Goal: Task Accomplishment & Management: Complete application form

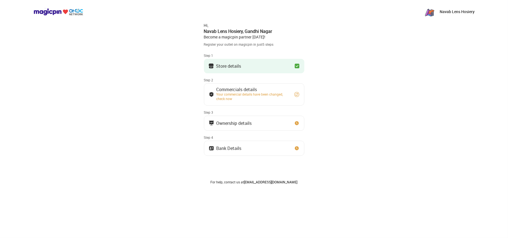
click at [264, 68] on button "Store details" at bounding box center [254, 66] width 100 height 14
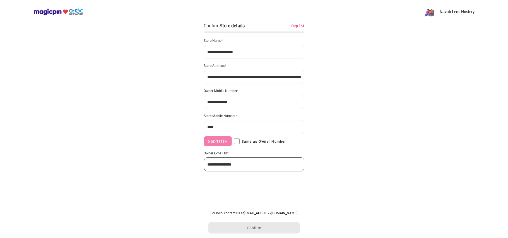
type input "**********"
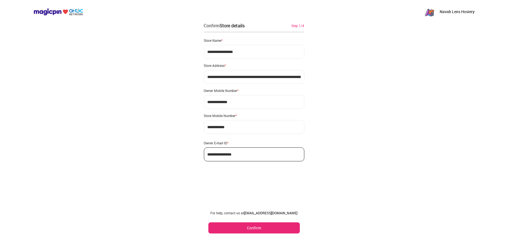
click at [252, 224] on button "Confirm" at bounding box center [253, 227] width 91 height 11
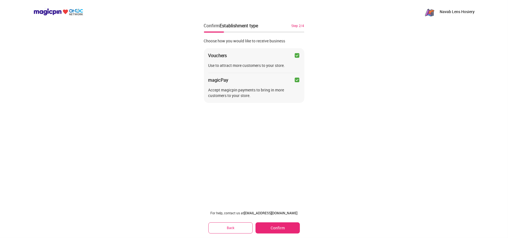
click at [271, 230] on button "Confirm" at bounding box center [277, 227] width 44 height 11
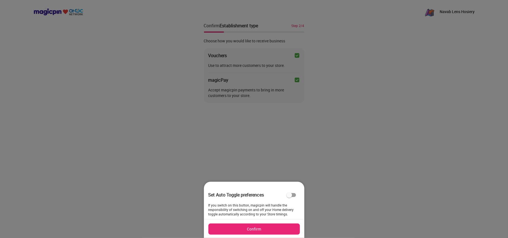
click at [272, 229] on button "Confirm" at bounding box center [253, 229] width 91 height 11
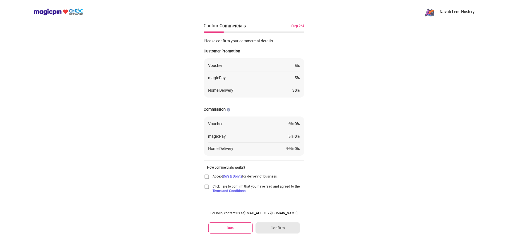
click at [207, 177] on img at bounding box center [207, 177] width 6 height 6
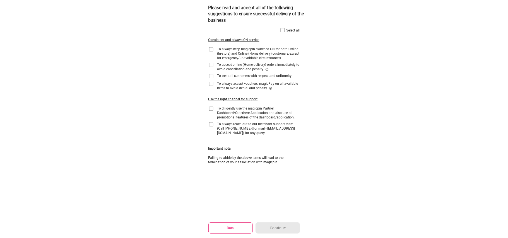
click at [281, 32] on img at bounding box center [283, 30] width 6 height 6
click at [274, 225] on button "Continue" at bounding box center [277, 227] width 44 height 11
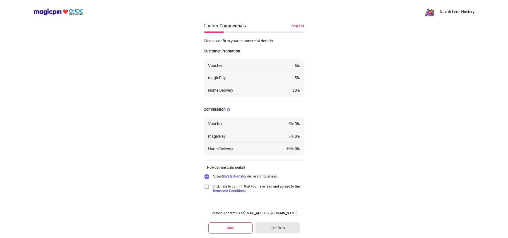
click at [206, 187] on img at bounding box center [207, 187] width 6 height 6
click at [277, 224] on button "Confirm" at bounding box center [277, 227] width 44 height 11
